Goal: Task Accomplishment & Management: Use online tool/utility

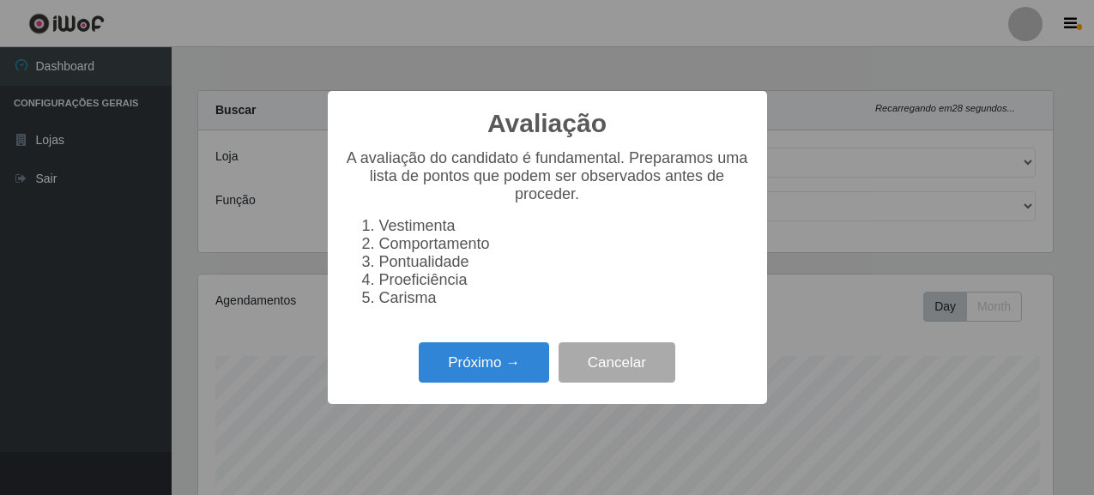
select select "496"
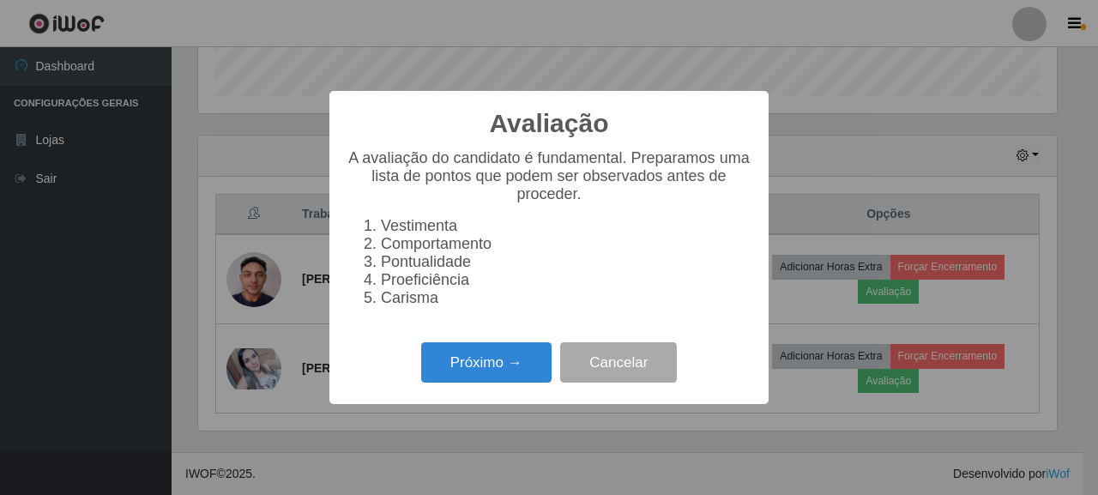
scroll to position [356, 859]
click at [455, 375] on button "Próximo →" at bounding box center [486, 362] width 130 height 40
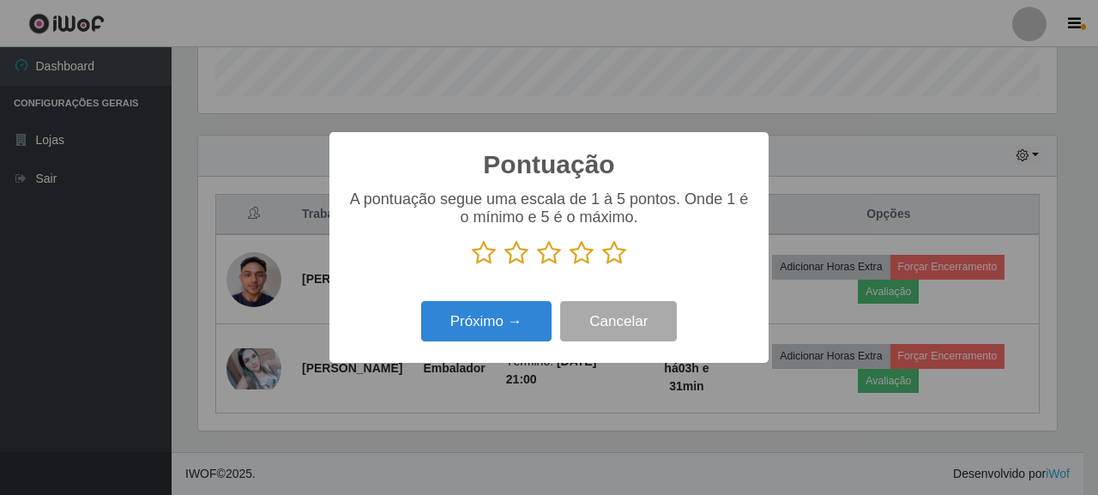
scroll to position [857438, 856936]
click at [545, 255] on icon at bounding box center [549, 253] width 24 height 26
click at [537, 266] on input "radio" at bounding box center [537, 266] width 0 height 0
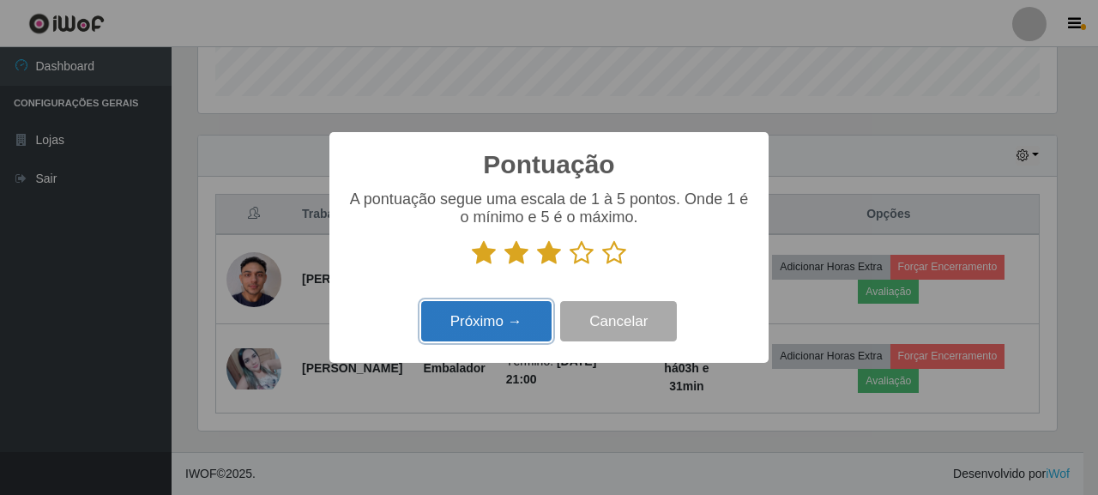
click at [519, 335] on button "Próximo →" at bounding box center [486, 321] width 130 height 40
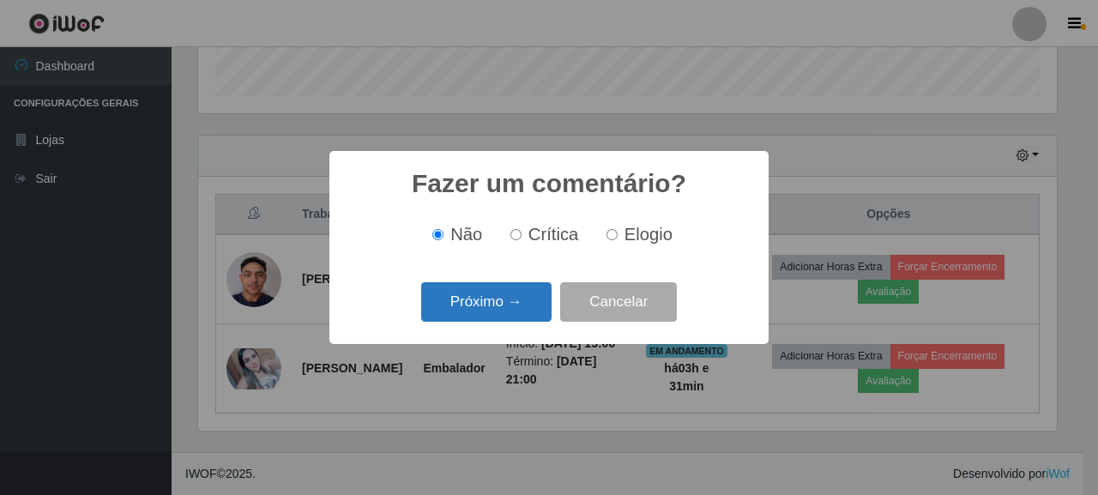
click at [519, 300] on button "Próximo →" at bounding box center [486, 302] width 130 height 40
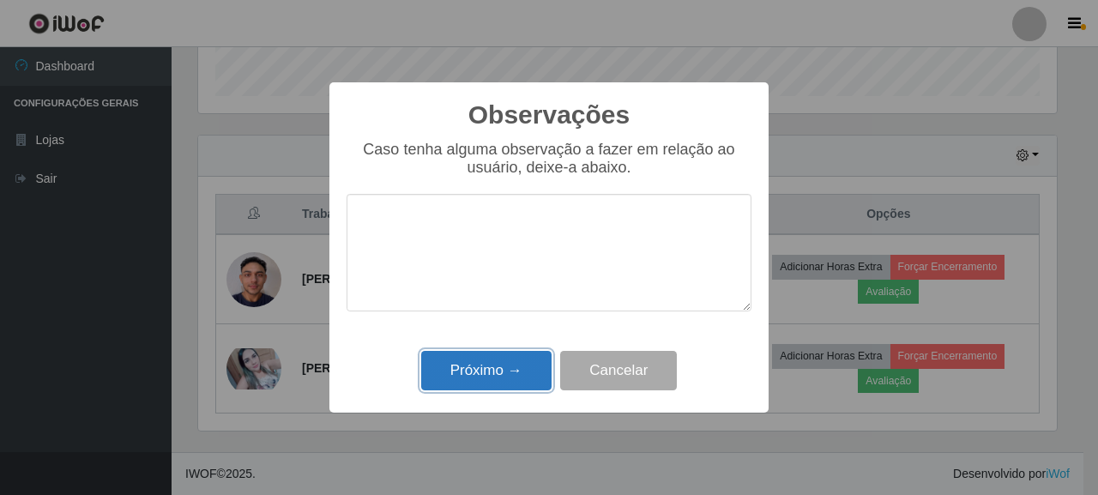
click at [519, 366] on button "Próximo →" at bounding box center [486, 371] width 130 height 40
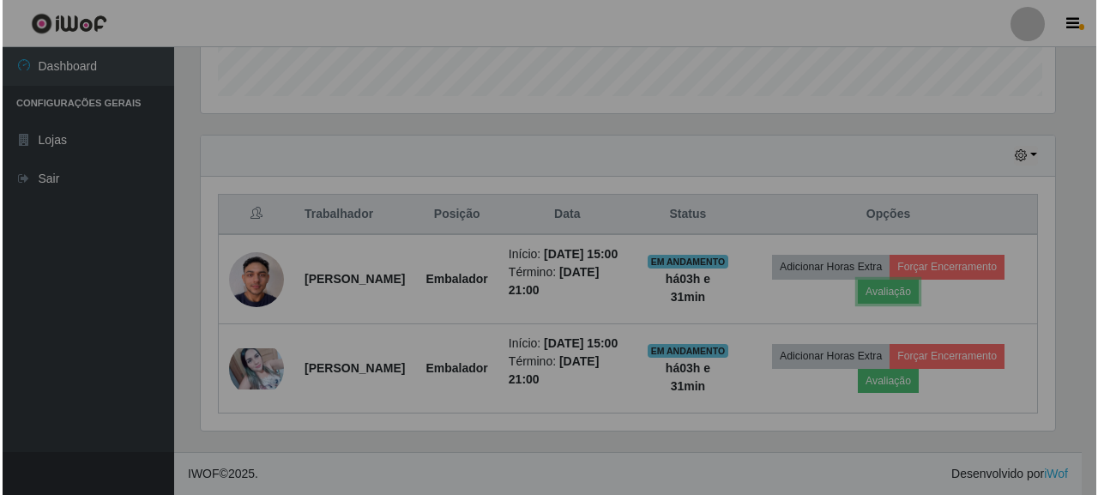
scroll to position [356, 869]
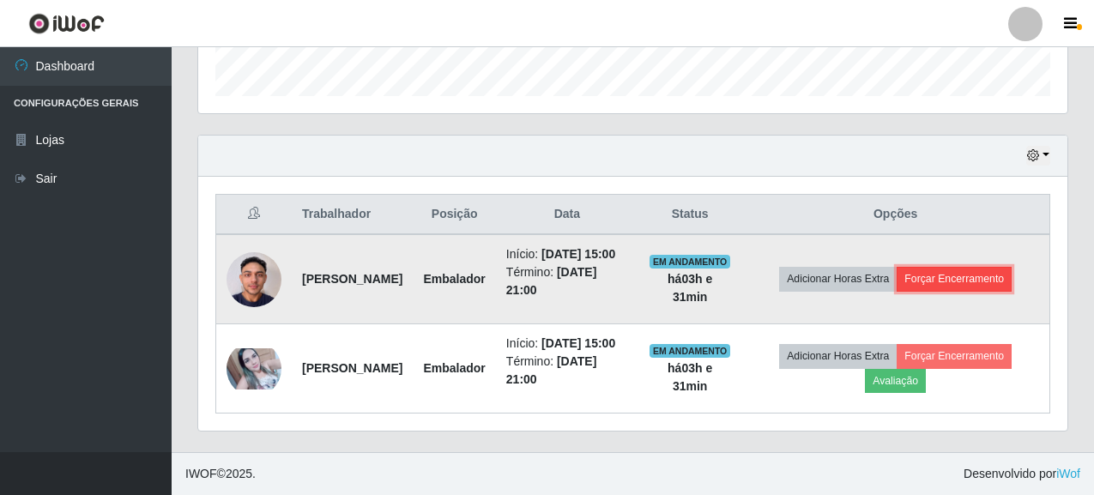
click at [985, 267] on button "Forçar Encerramento" at bounding box center [953, 279] width 115 height 24
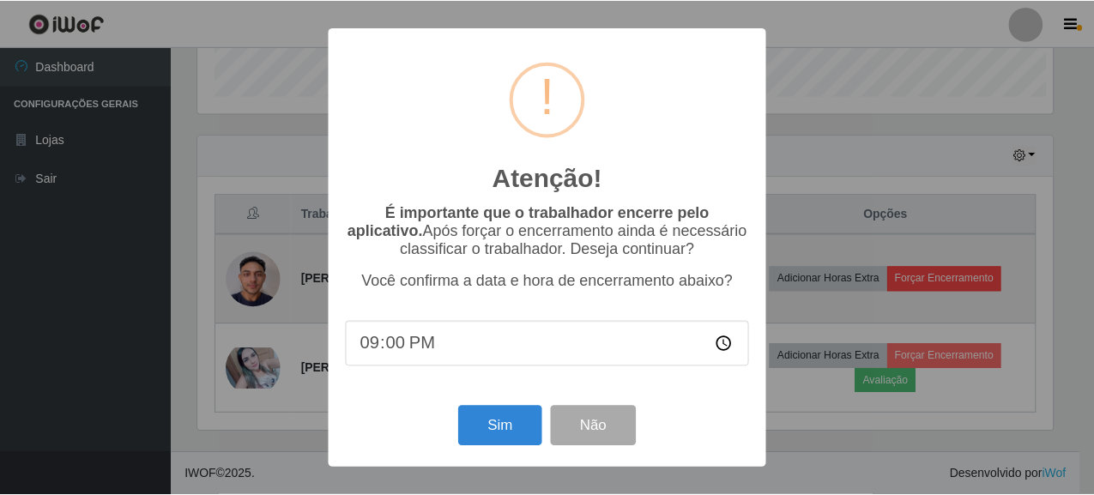
scroll to position [356, 859]
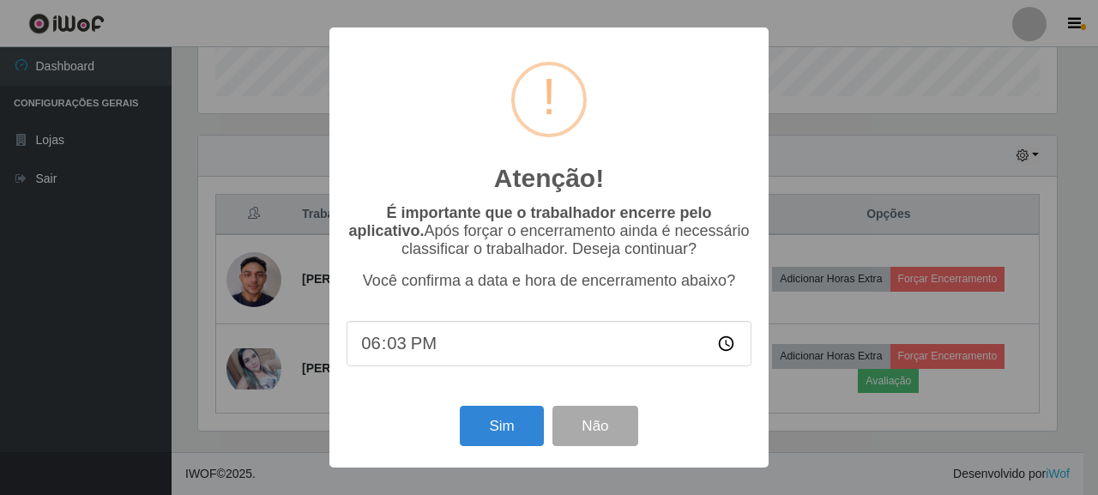
type input "18:31"
click at [495, 437] on button "Sim" at bounding box center [501, 426] width 83 height 40
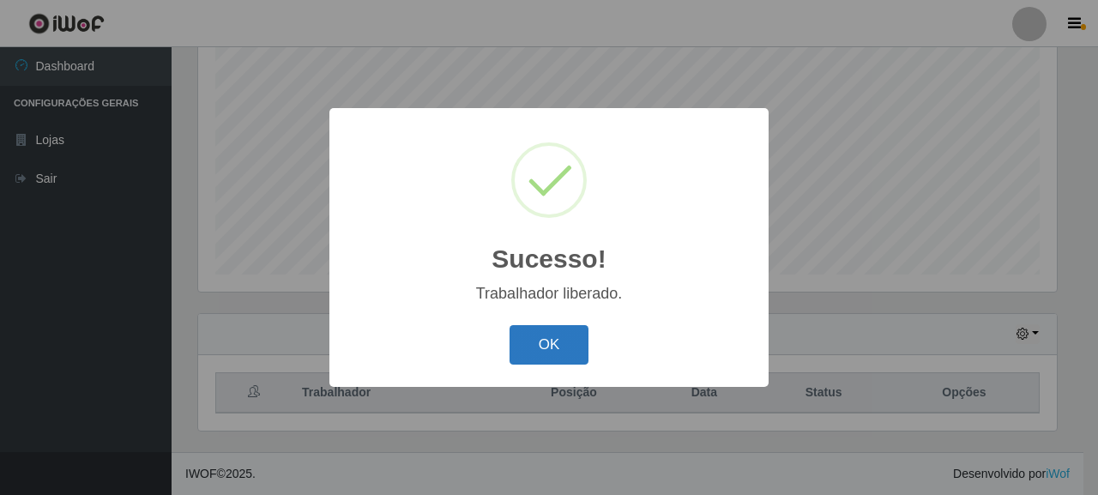
click at [534, 336] on button "OK" at bounding box center [550, 345] width 80 height 40
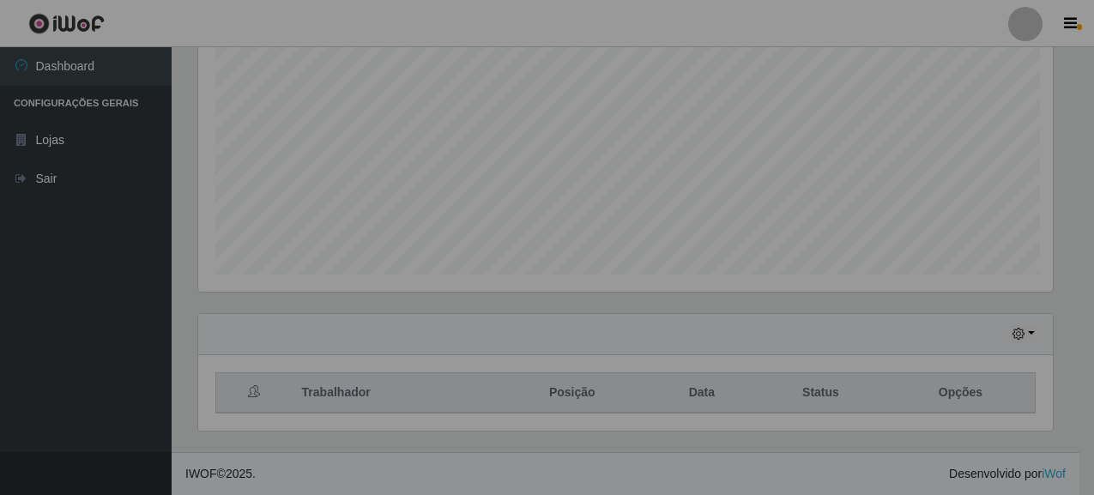
scroll to position [356, 869]
